Goal: Navigation & Orientation: Find specific page/section

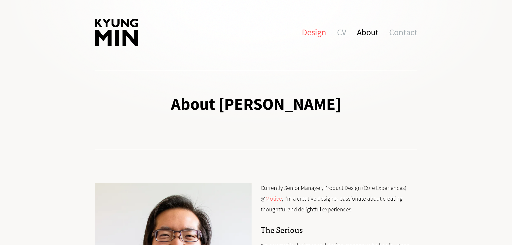
click at [316, 30] on link "Design" at bounding box center [314, 32] width 24 height 27
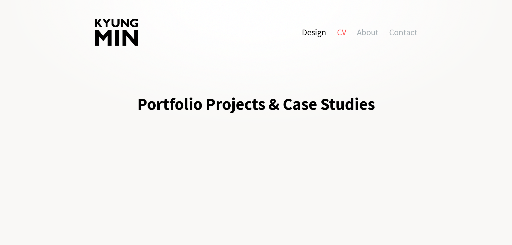
click at [342, 30] on link "CV" at bounding box center [341, 32] width 9 height 27
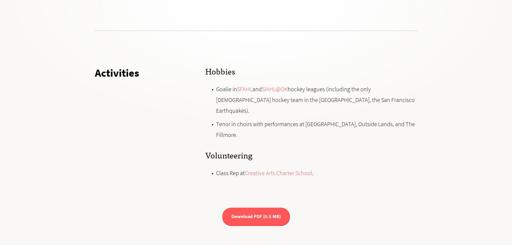
scroll to position [2331, 0]
